Goal: Transaction & Acquisition: Purchase product/service

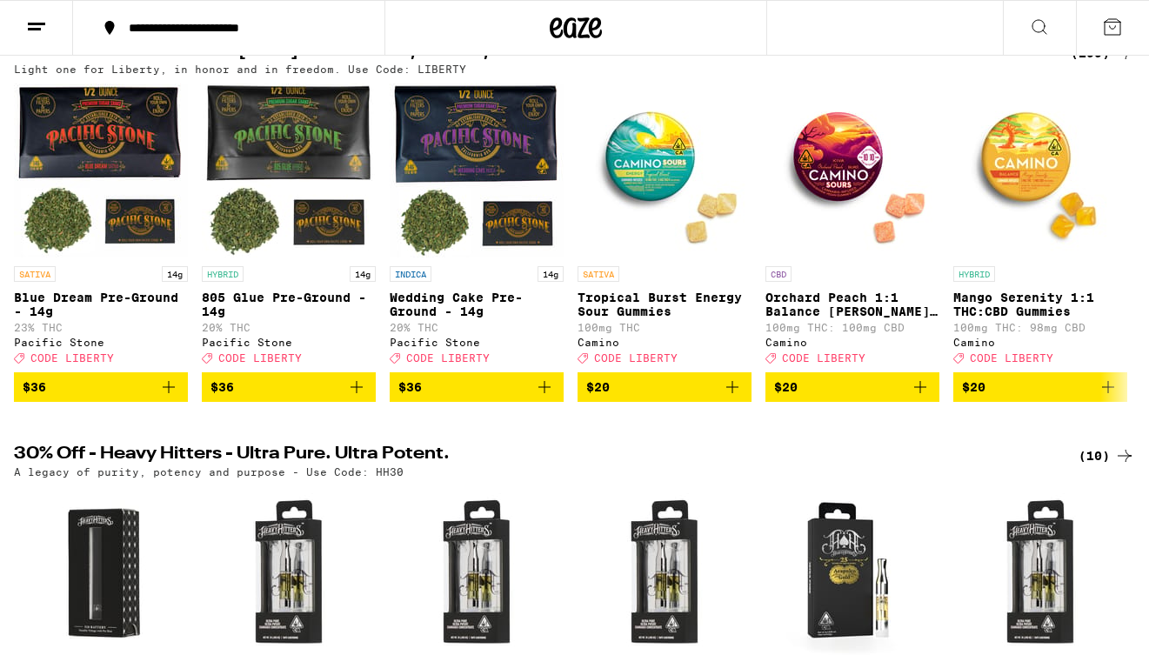
scroll to position [188, 0]
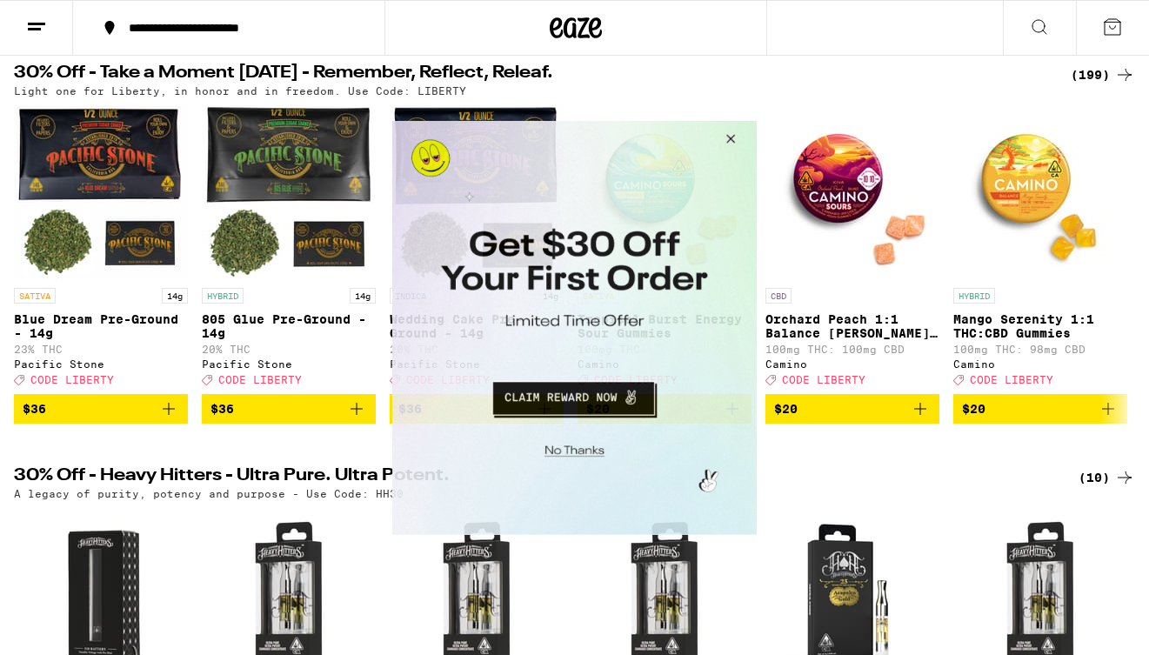
click at [728, 139] on button "Close Modal" at bounding box center [728, 141] width 47 height 42
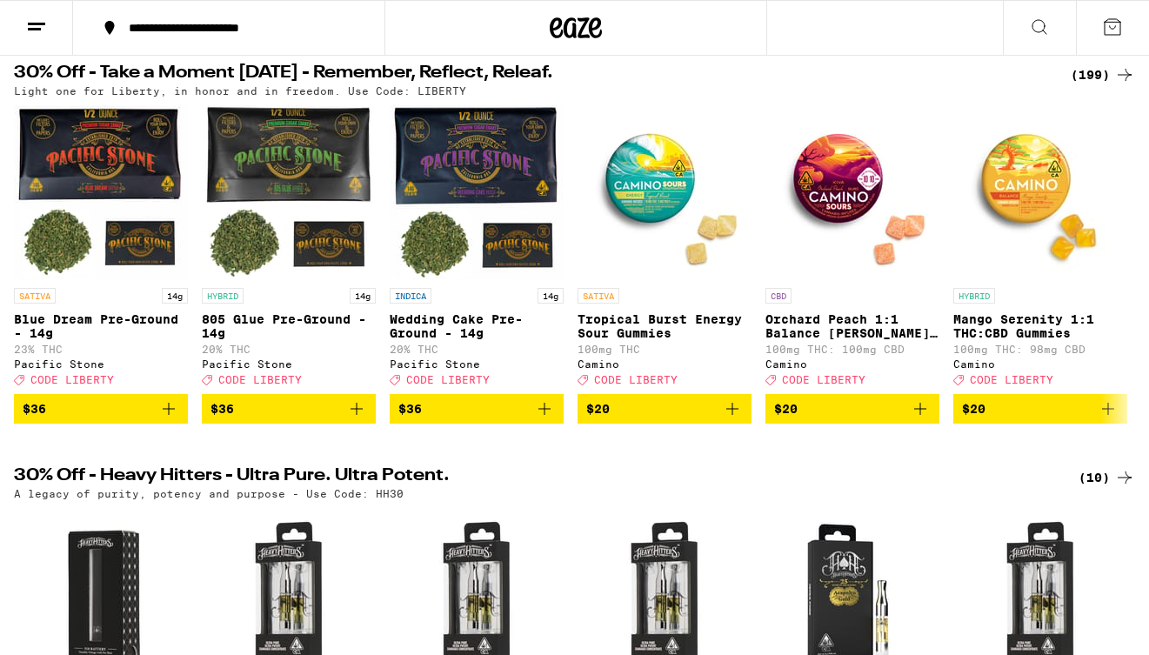
click at [1040, 25] on icon at bounding box center [1039, 27] width 21 height 21
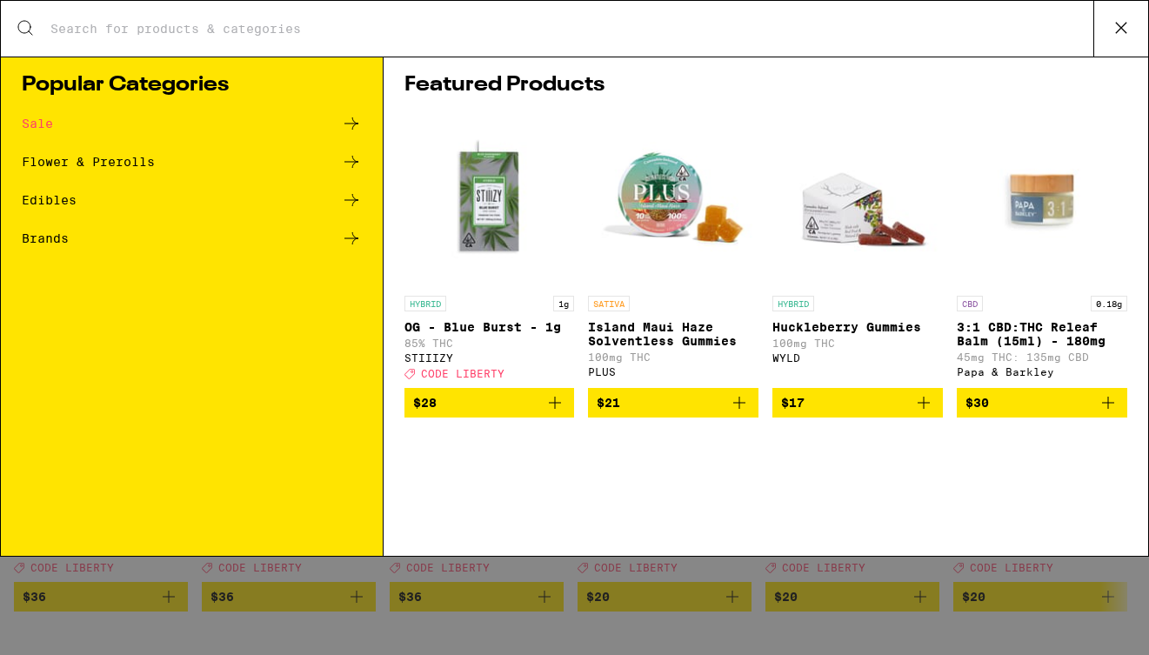
scroll to position [0, 0]
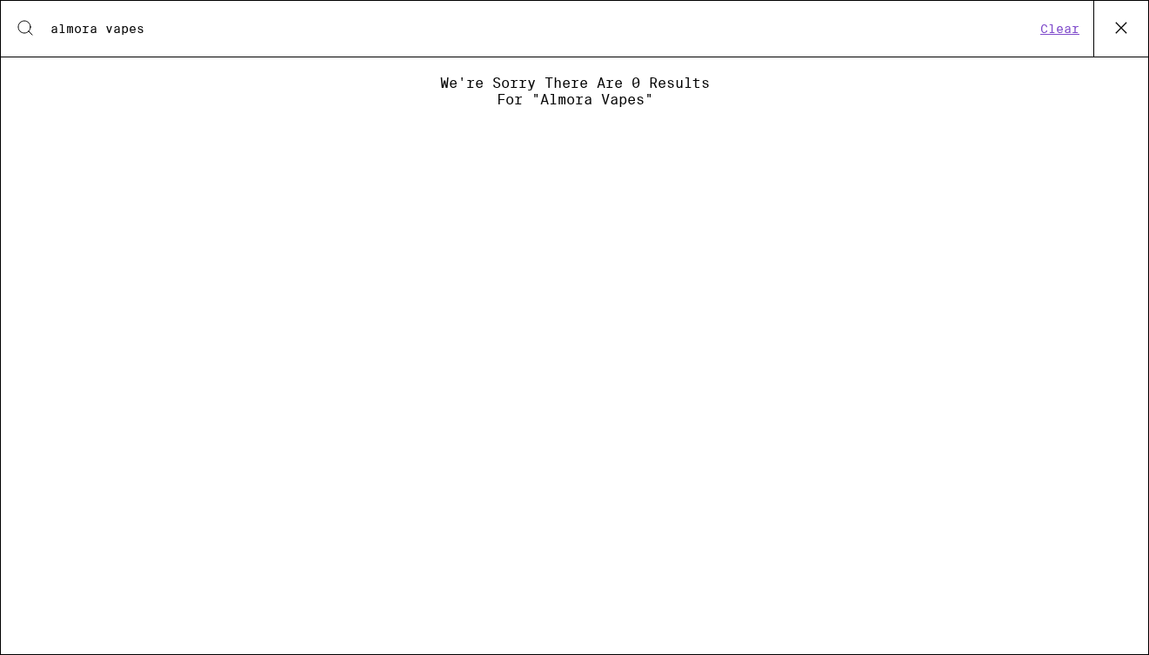
type input "almora vapes"
